Goal: Navigation & Orientation: Find specific page/section

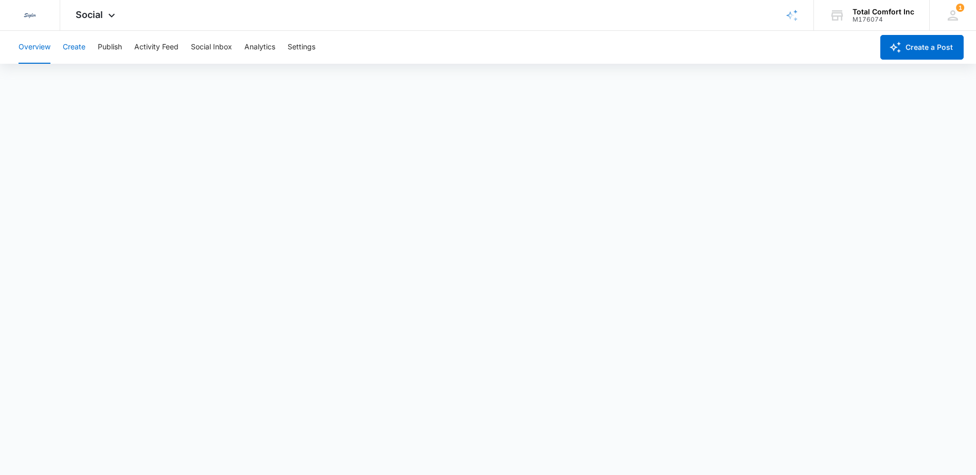
click at [84, 46] on button "Create" at bounding box center [74, 47] width 23 height 33
click at [108, 15] on icon at bounding box center [111, 18] width 12 height 12
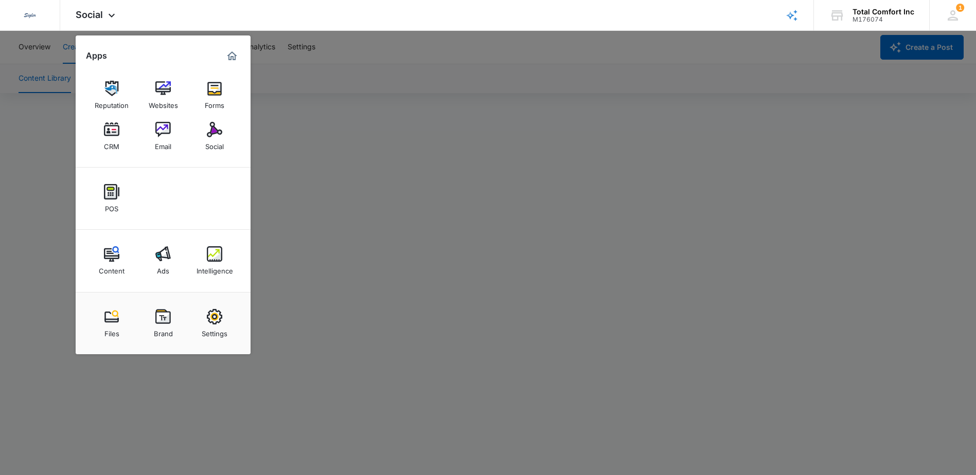
click at [407, 128] on div at bounding box center [488, 237] width 976 height 475
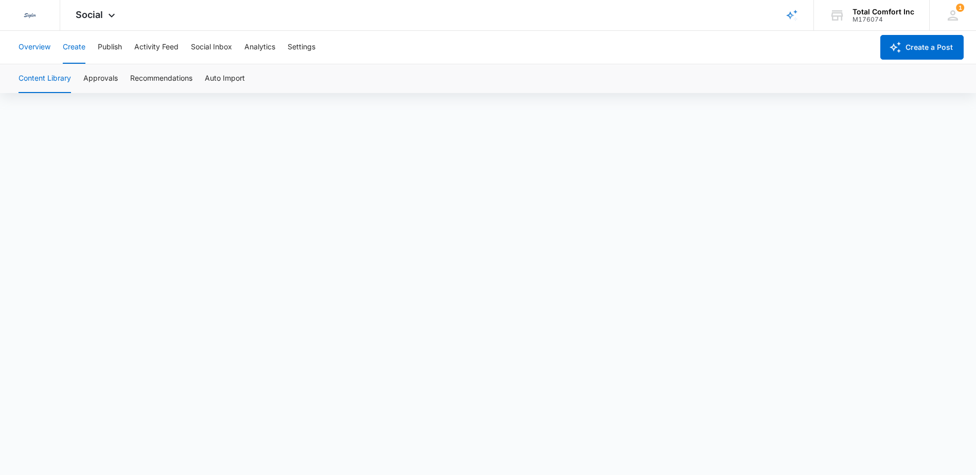
click at [46, 43] on button "Overview" at bounding box center [35, 47] width 32 height 33
click at [121, 13] on div "Social Apps Reputation Websites Forms CRM Email Social POS Content Ads Intellig…" at bounding box center [96, 15] width 73 height 30
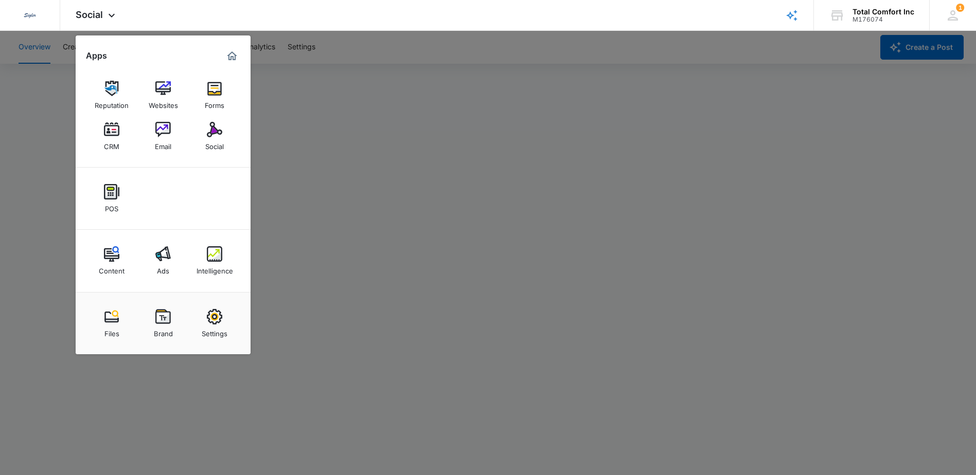
click at [329, 142] on div at bounding box center [488, 237] width 976 height 475
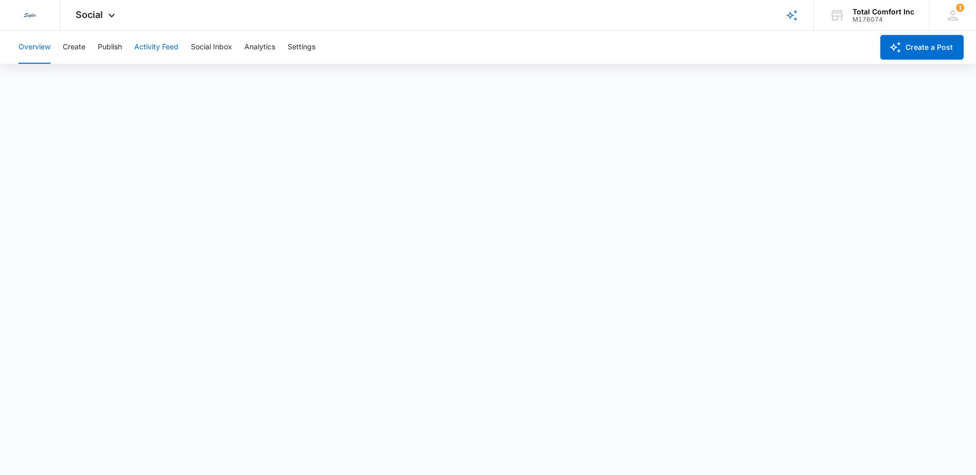
click at [172, 50] on button "Activity Feed" at bounding box center [156, 47] width 44 height 33
click at [210, 48] on button "Social Inbox" at bounding box center [211, 47] width 41 height 33
click at [273, 51] on button "Analytics" at bounding box center [259, 47] width 31 height 33
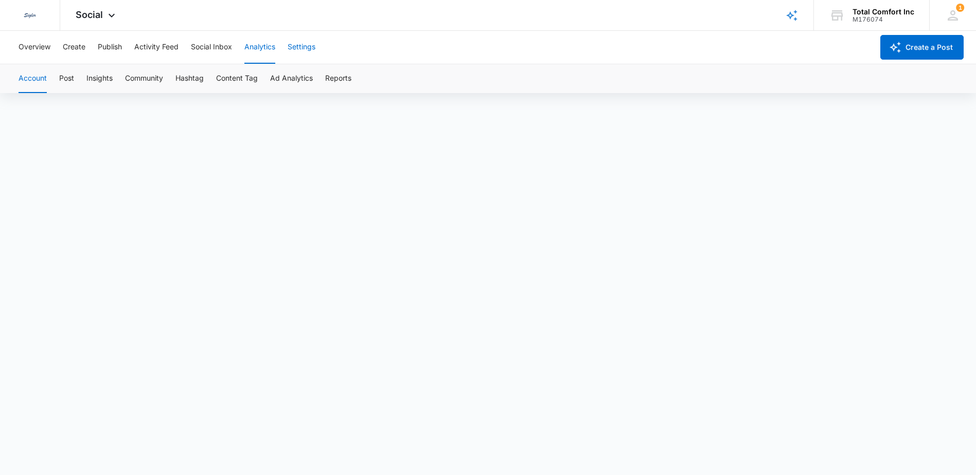
click at [299, 47] on button "Settings" at bounding box center [302, 47] width 28 height 33
click at [115, 46] on button "Publish" at bounding box center [110, 47] width 24 height 33
